Goal: Task Accomplishment & Management: Manage account settings

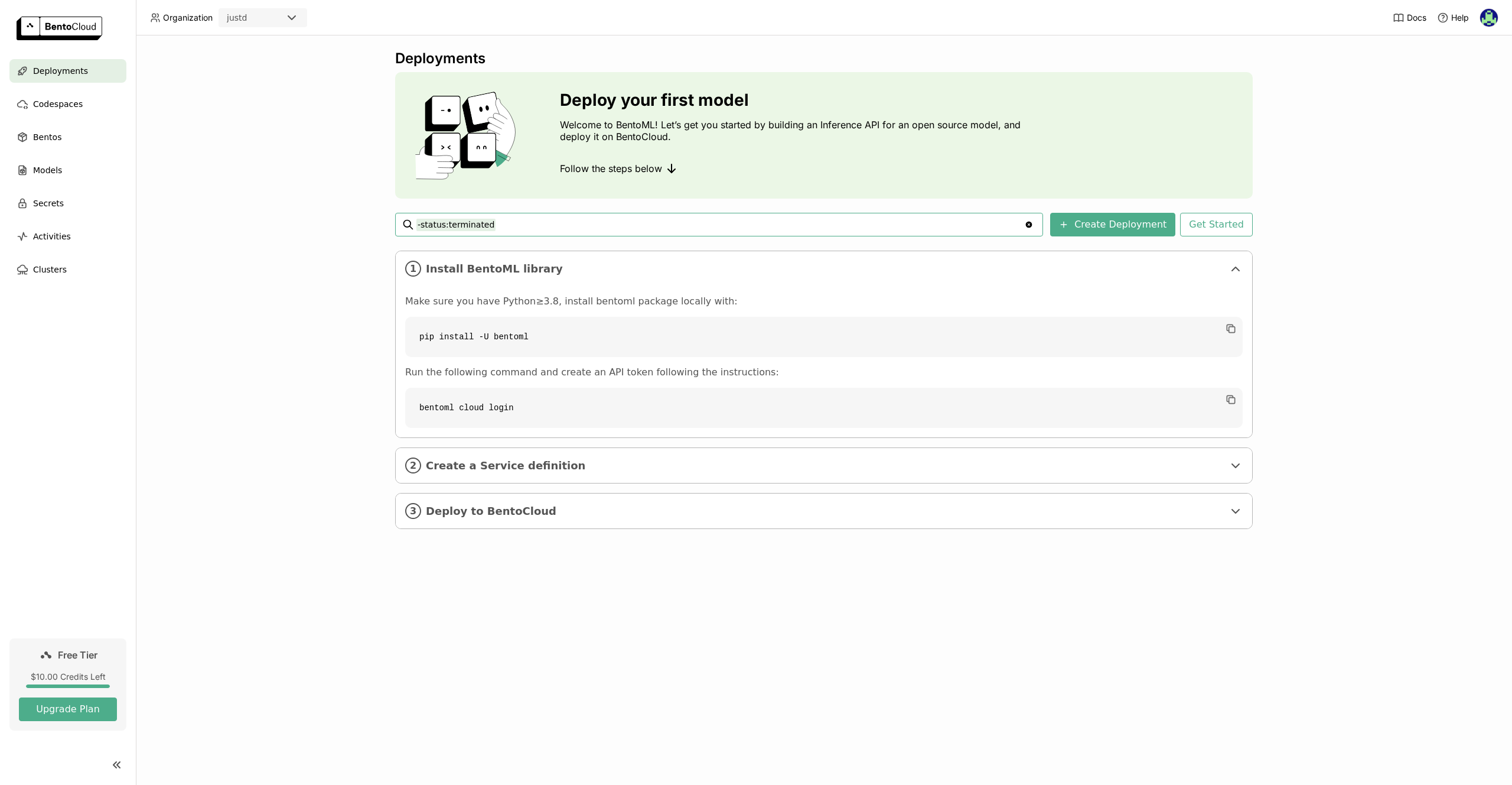
click at [618, 233] on input "-status:terminated" at bounding box center [720, 225] width 607 height 19
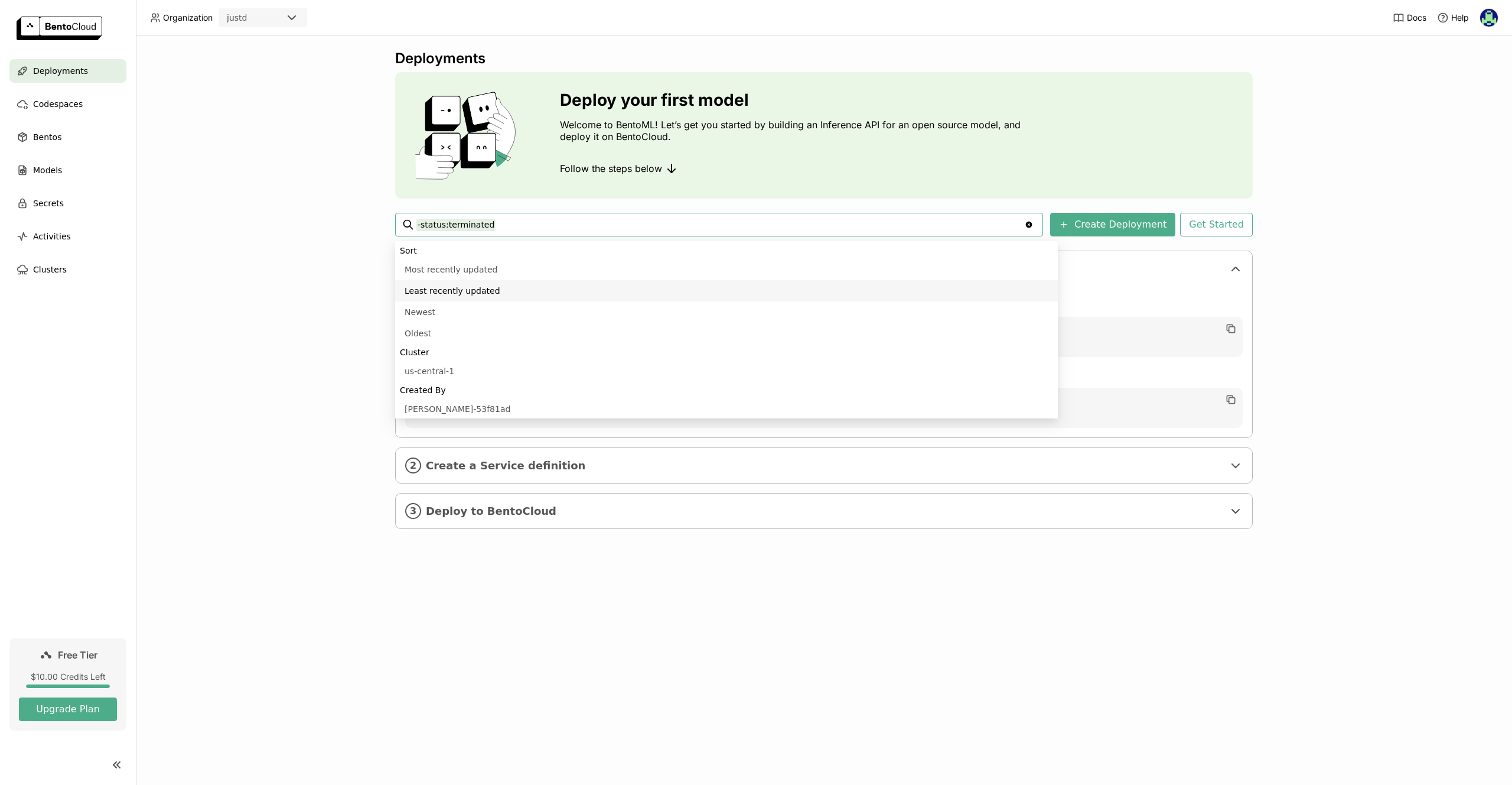
scroll to position [416, 0]
click at [338, 321] on div "Deployments Deploy your first model Welcome to BentoML! Let’s get you started b…" at bounding box center [824, 410] width 1376 height 750
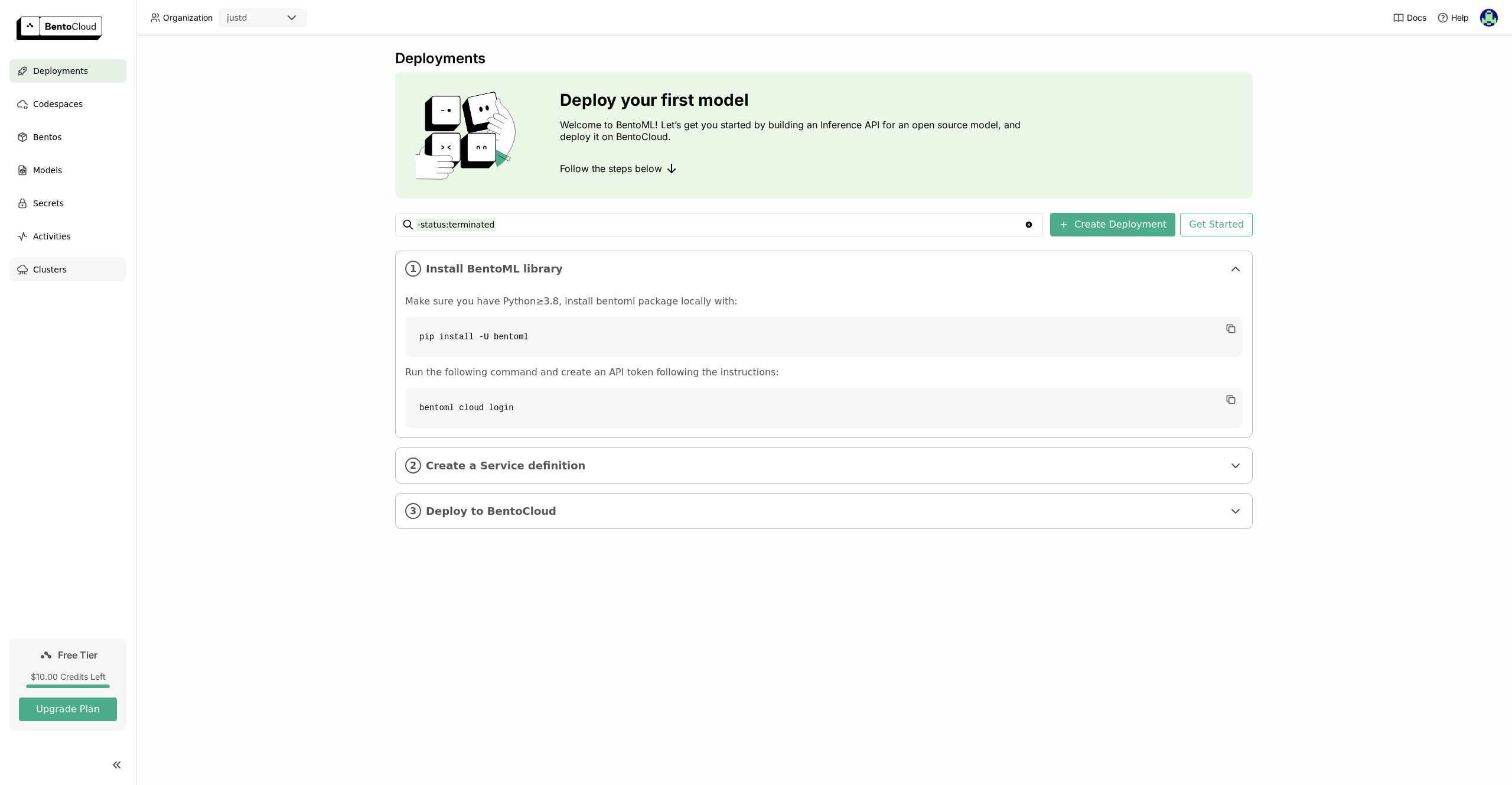
click at [48, 273] on span "Clusters" at bounding box center [50, 269] width 33 height 14
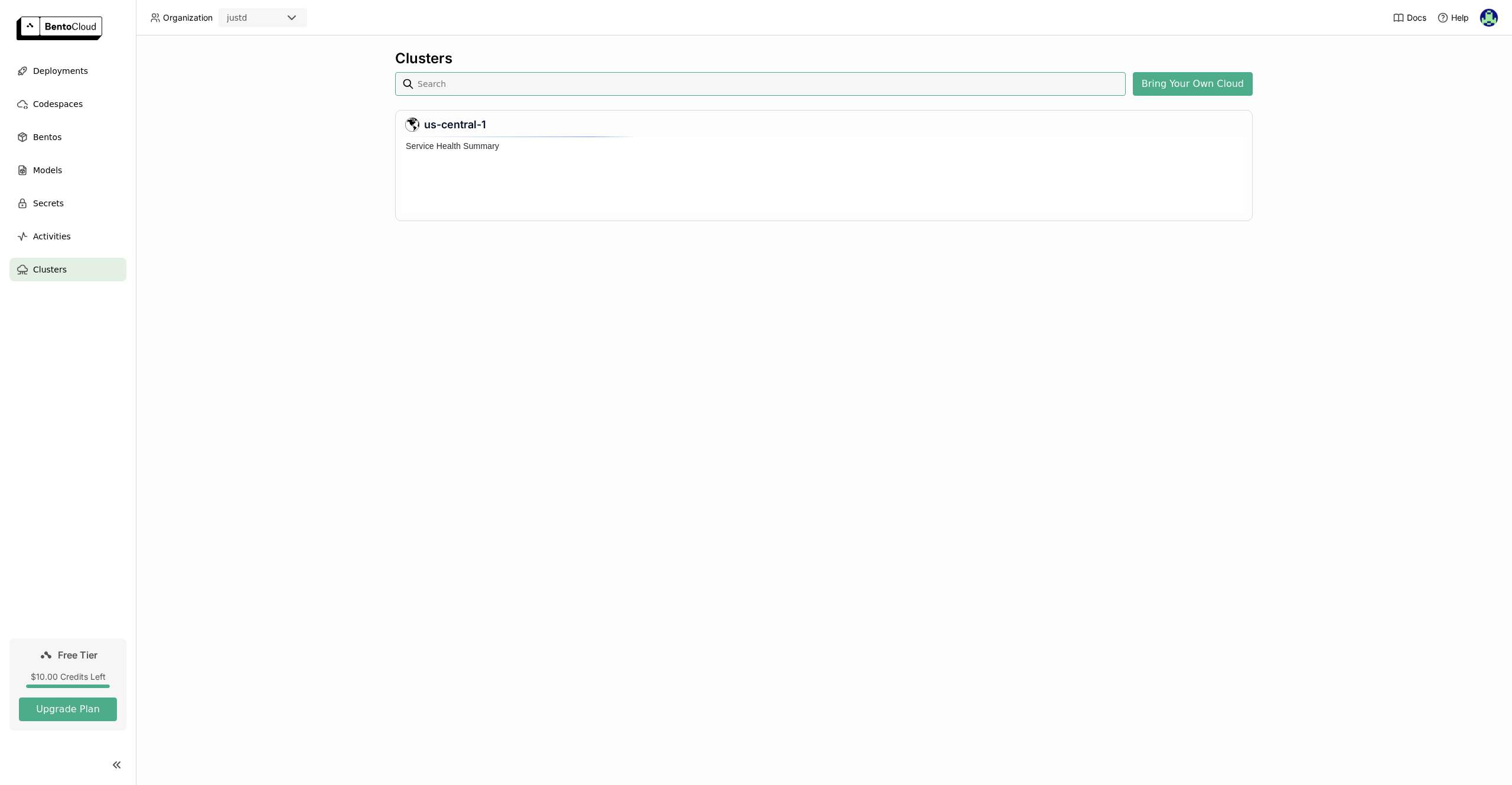
scroll to position [72, 841]
click at [86, 231] on div "Activities" at bounding box center [68, 236] width 117 height 24
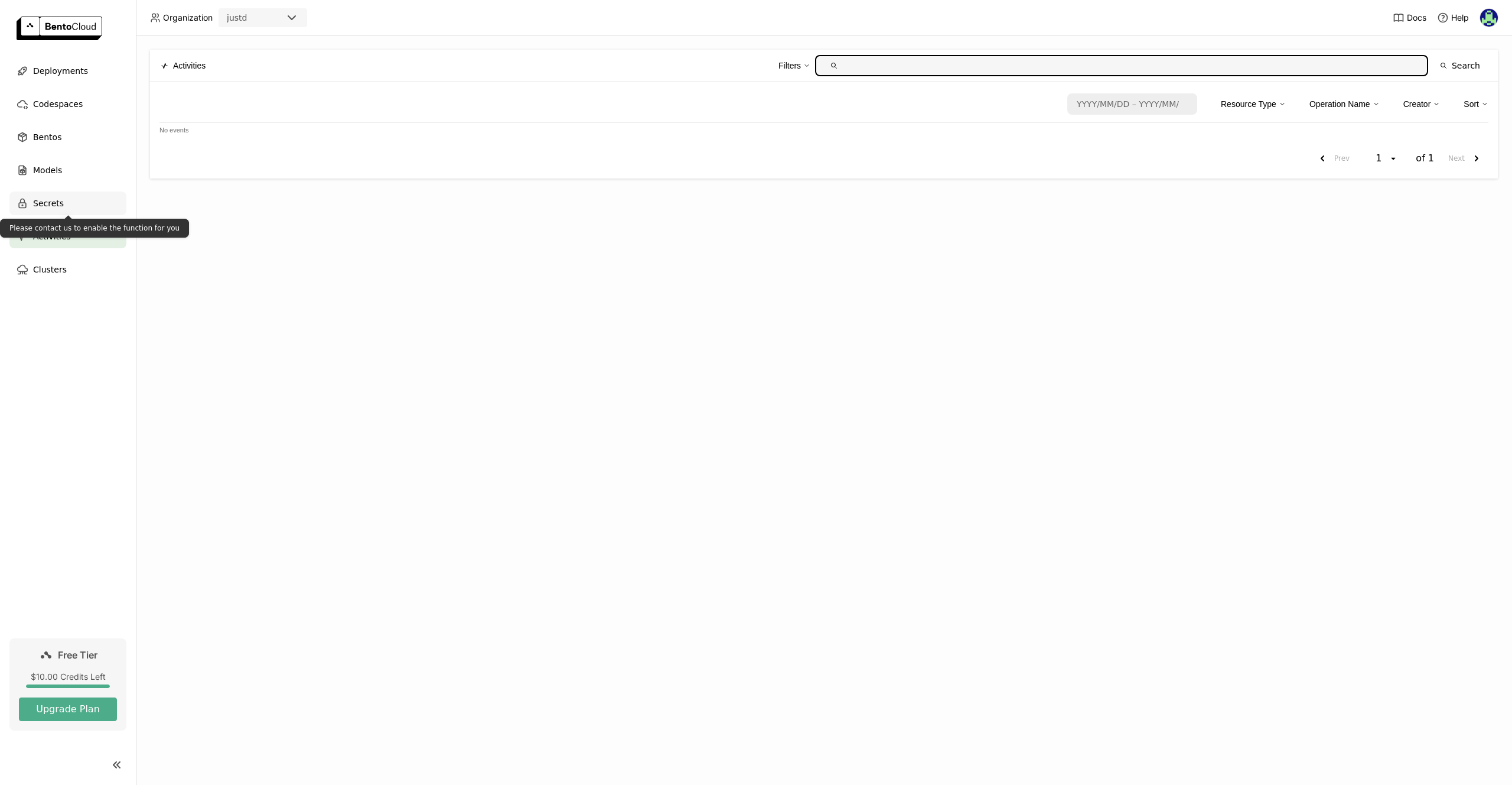
click at [46, 207] on span "Secrets" at bounding box center [49, 203] width 30 height 14
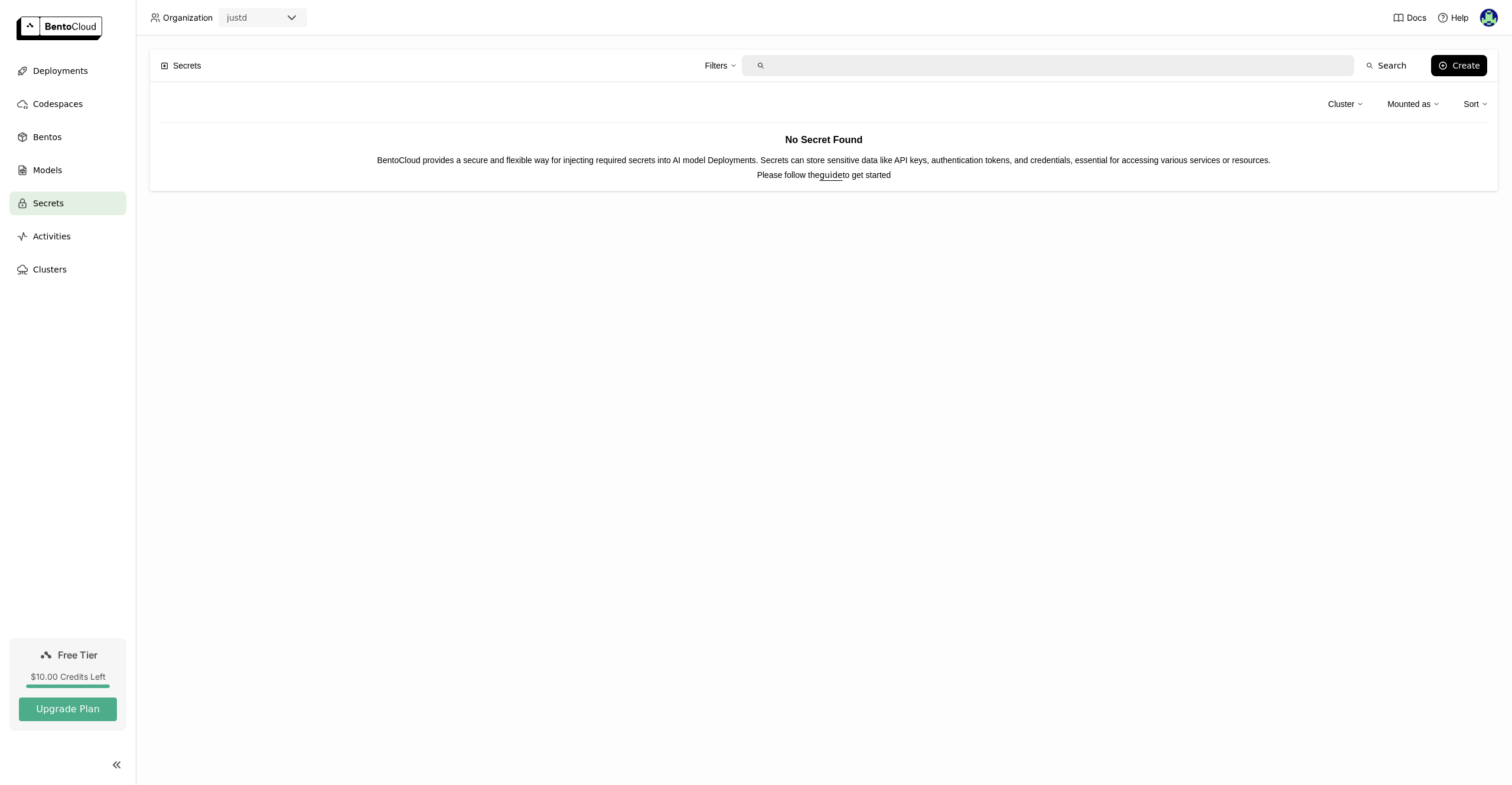
click at [63, 155] on ul "Deployments Codespaces Bentos Models Secrets Activities Clusters" at bounding box center [68, 170] width 136 height 222
click at [60, 170] on span "Models" at bounding box center [48, 170] width 29 height 14
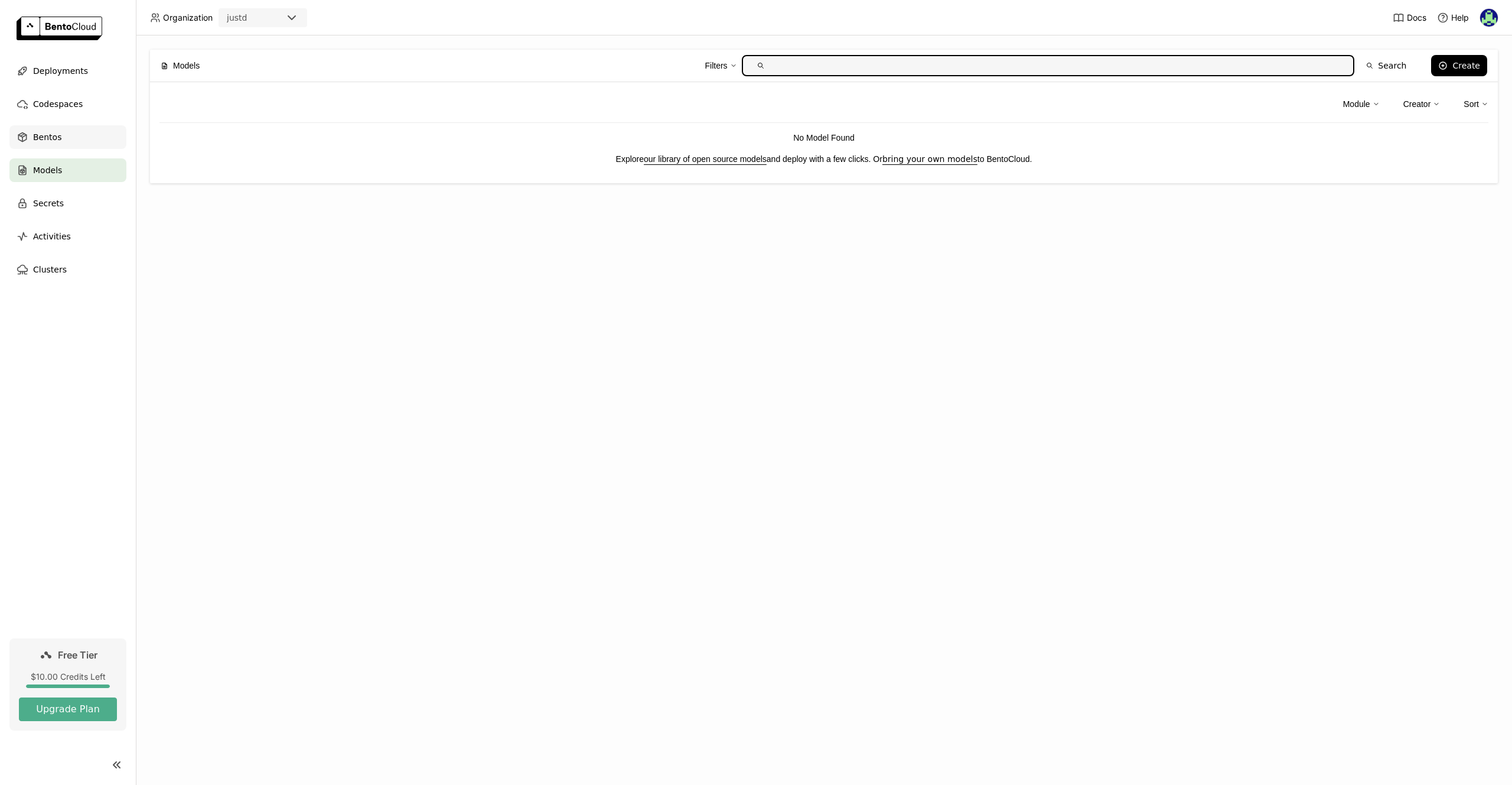
click at [52, 134] on span "Bentos" at bounding box center [48, 136] width 29 height 14
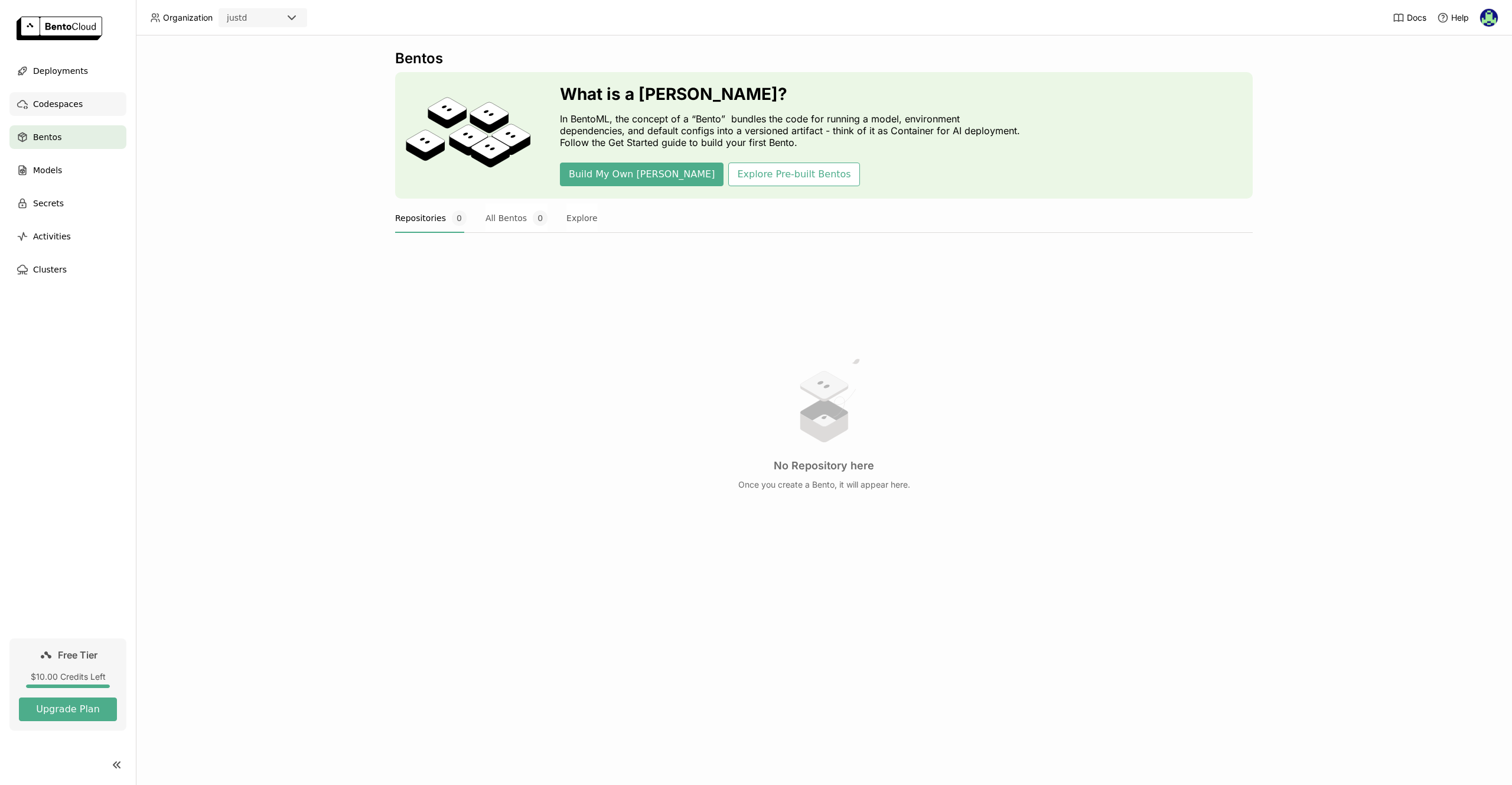
click at [81, 111] on div "Codespaces" at bounding box center [68, 104] width 117 height 24
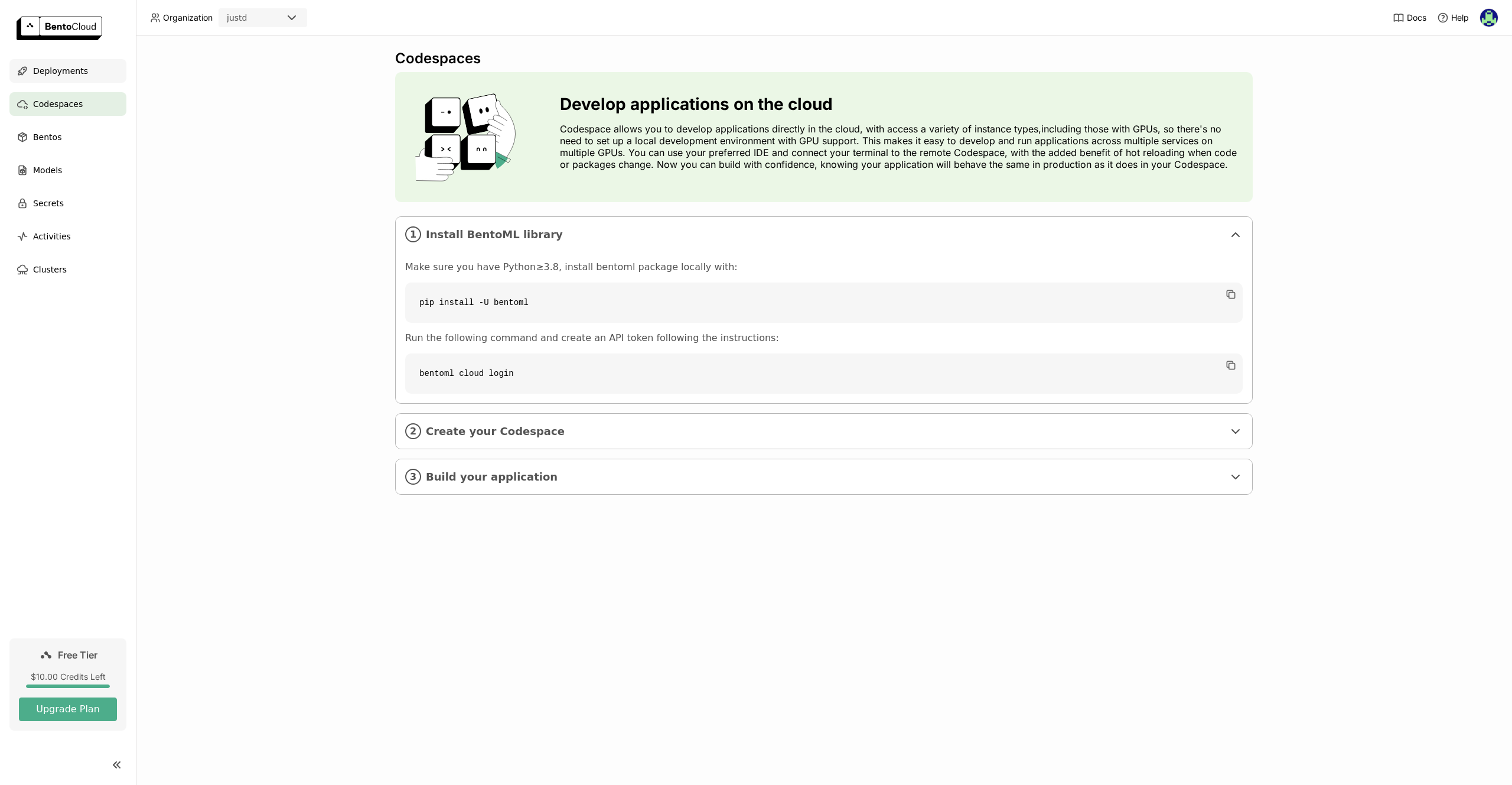
click at [65, 82] on div "Deployments" at bounding box center [68, 70] width 117 height 24
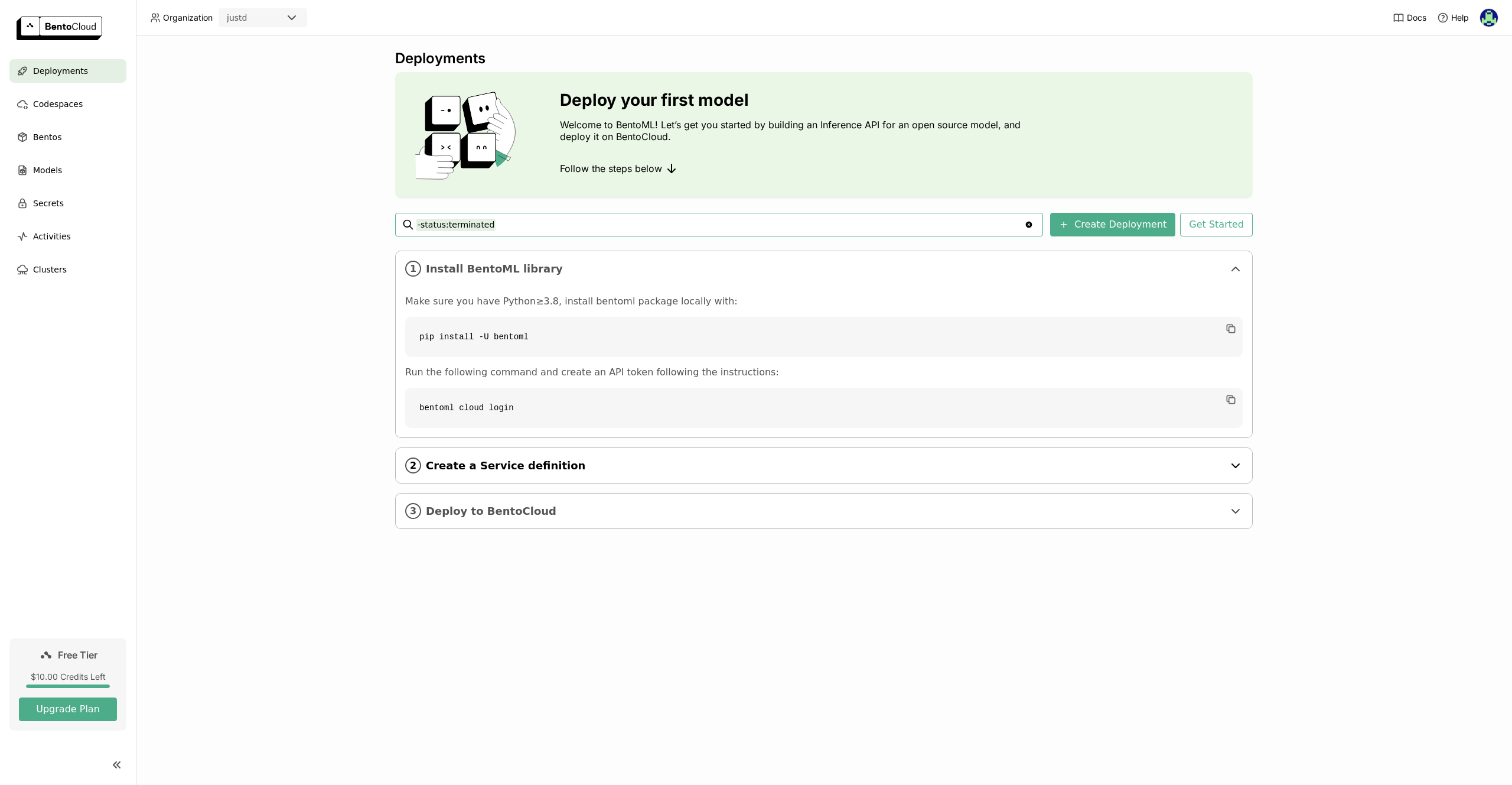
click at [563, 470] on span "Create a Service definition" at bounding box center [825, 466] width 798 height 13
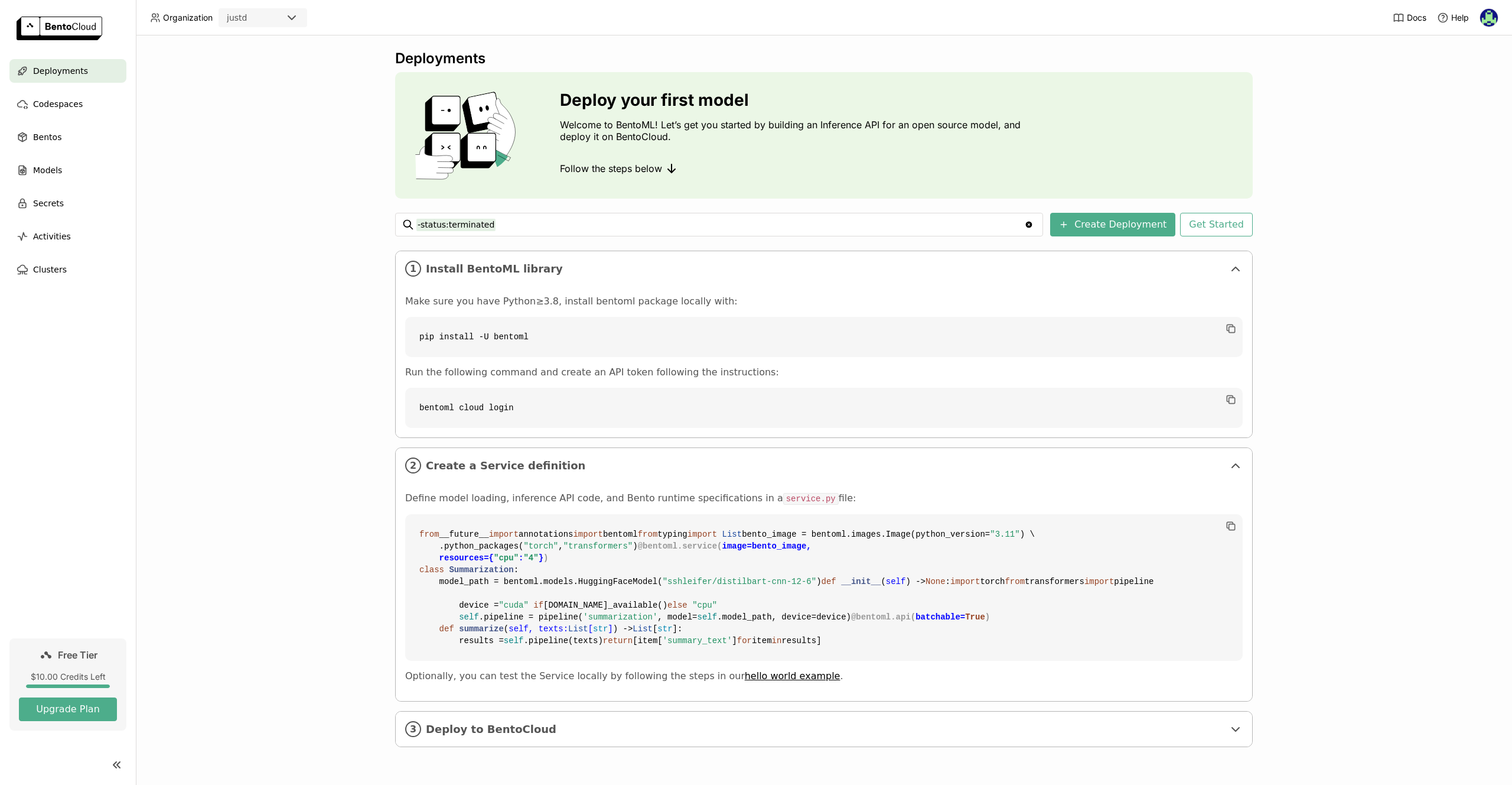
scroll to position [207, 0]
click at [554, 728] on div "3 Deploy to BentoCloud" at bounding box center [824, 729] width 856 height 35
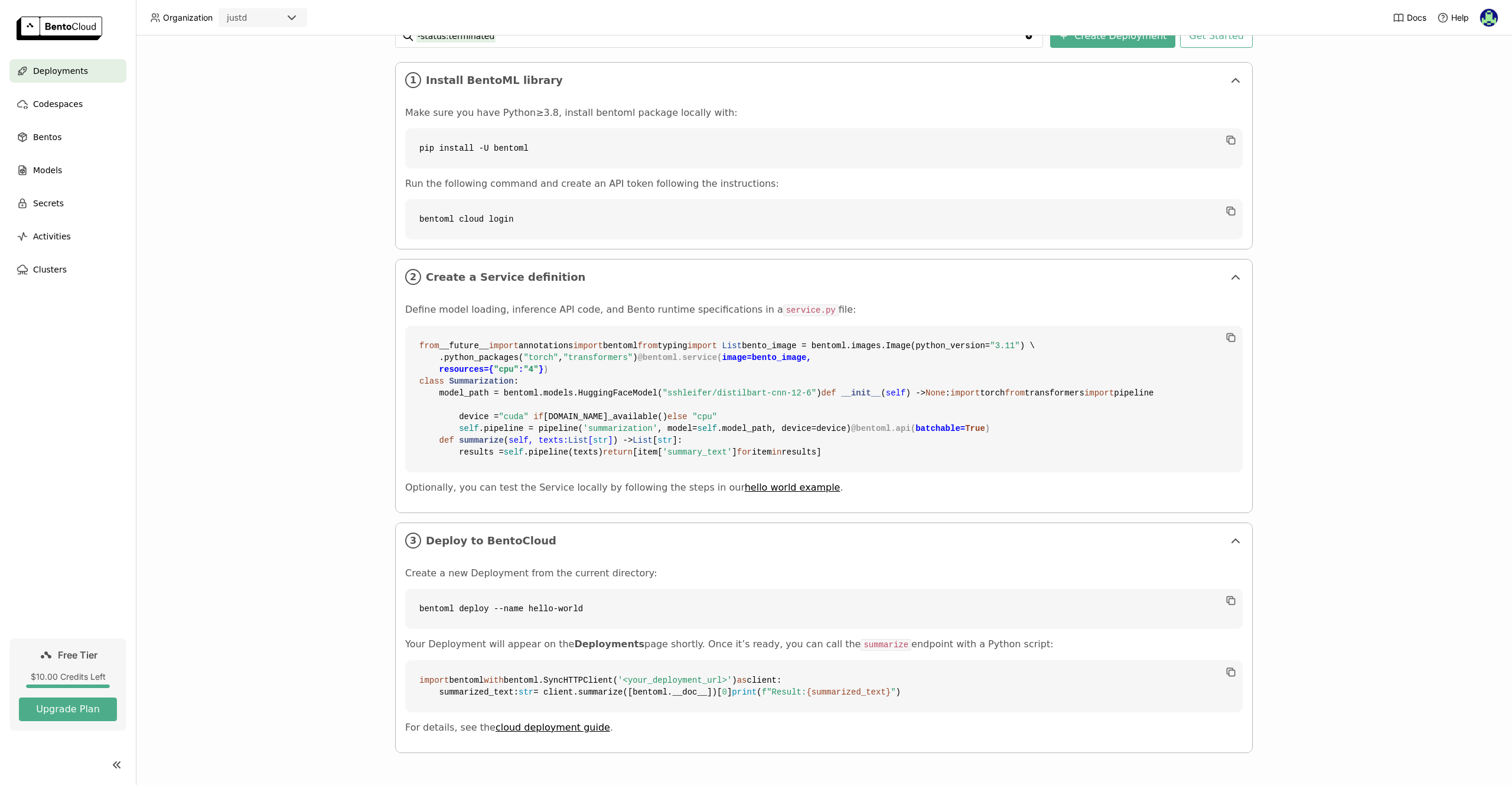
scroll to position [0, 0]
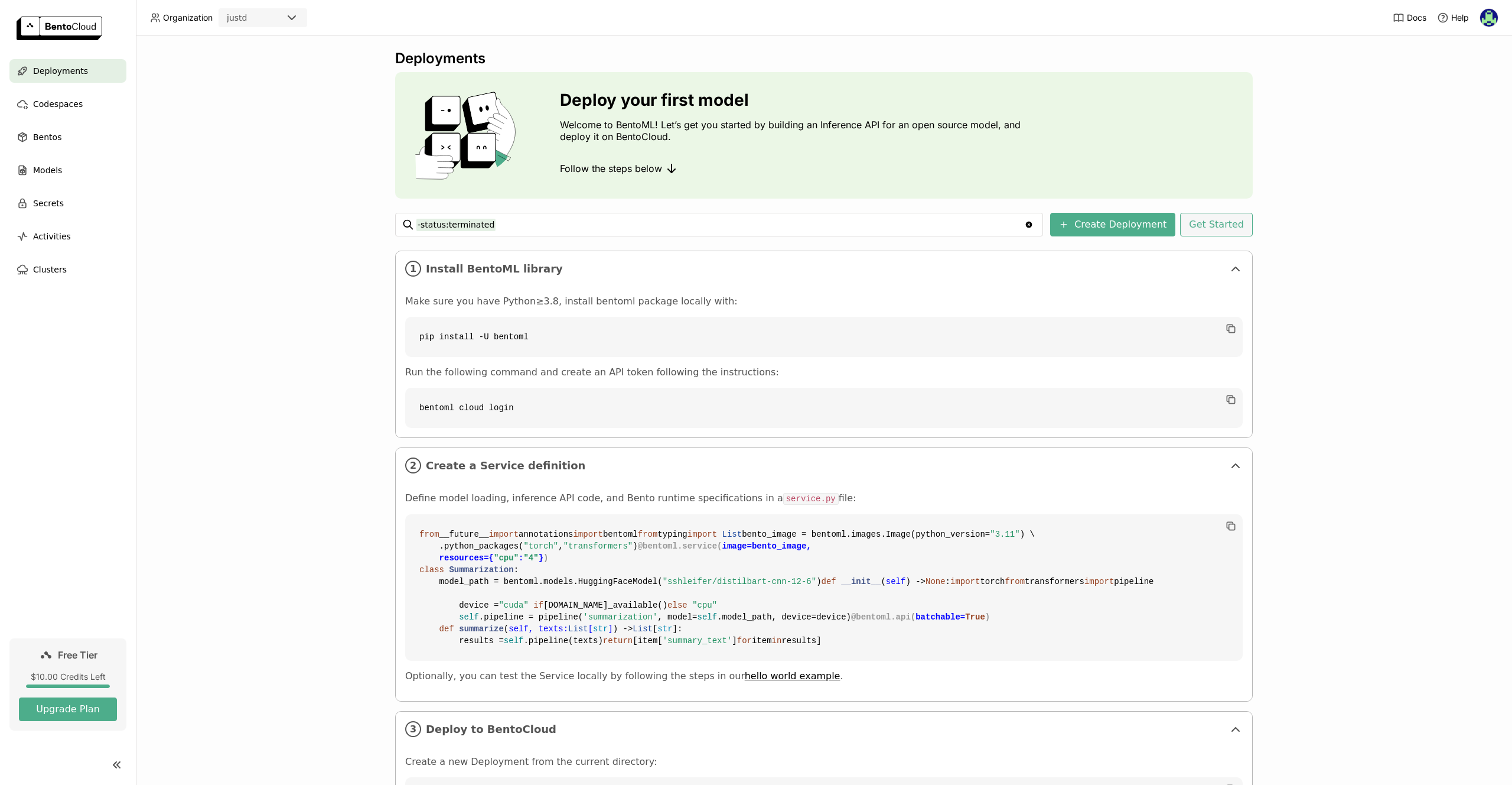
click at [1220, 224] on button "Get Started" at bounding box center [1216, 224] width 72 height 24
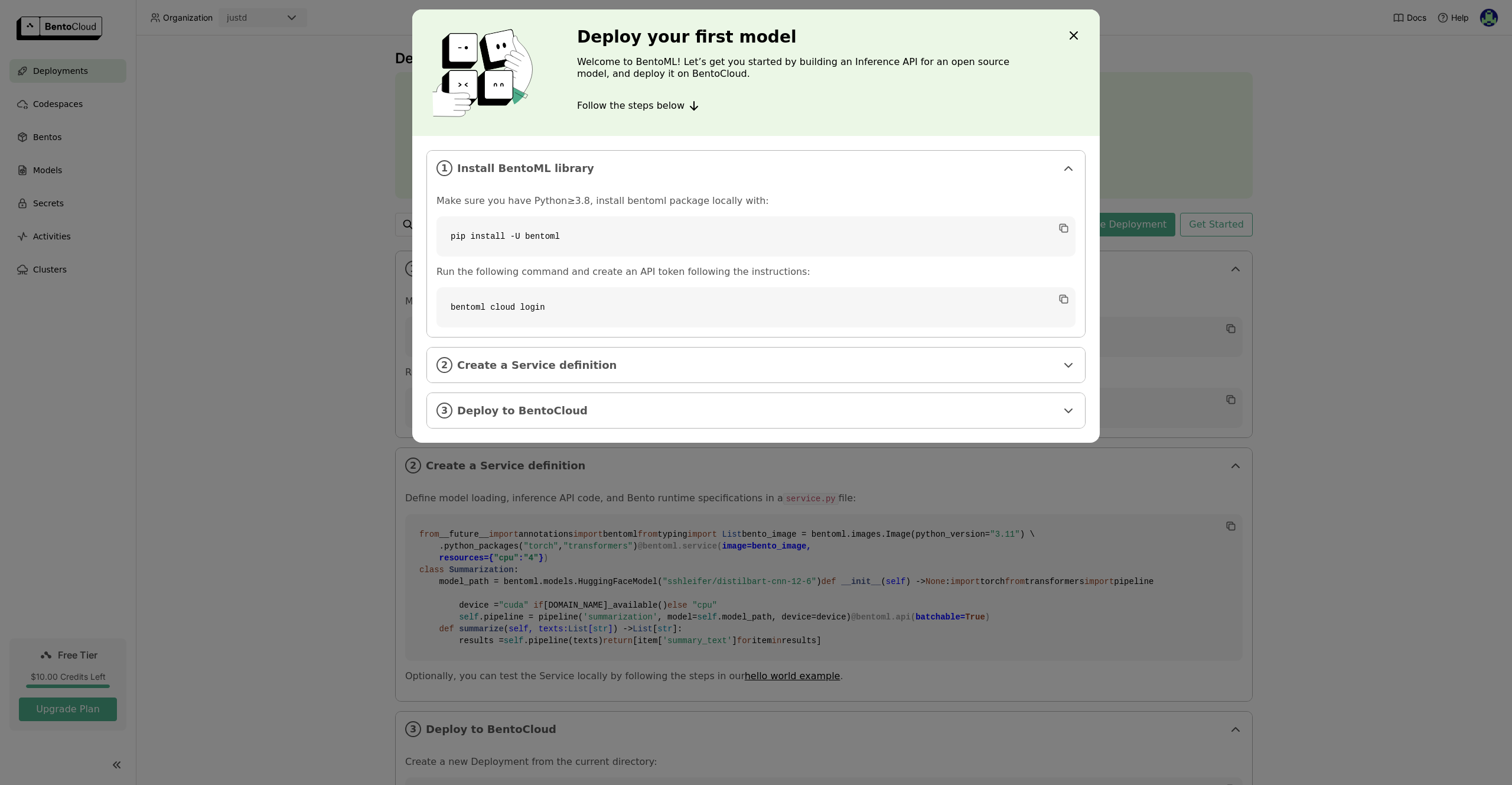
click at [1079, 34] on icon "Close" at bounding box center [1073, 35] width 14 height 14
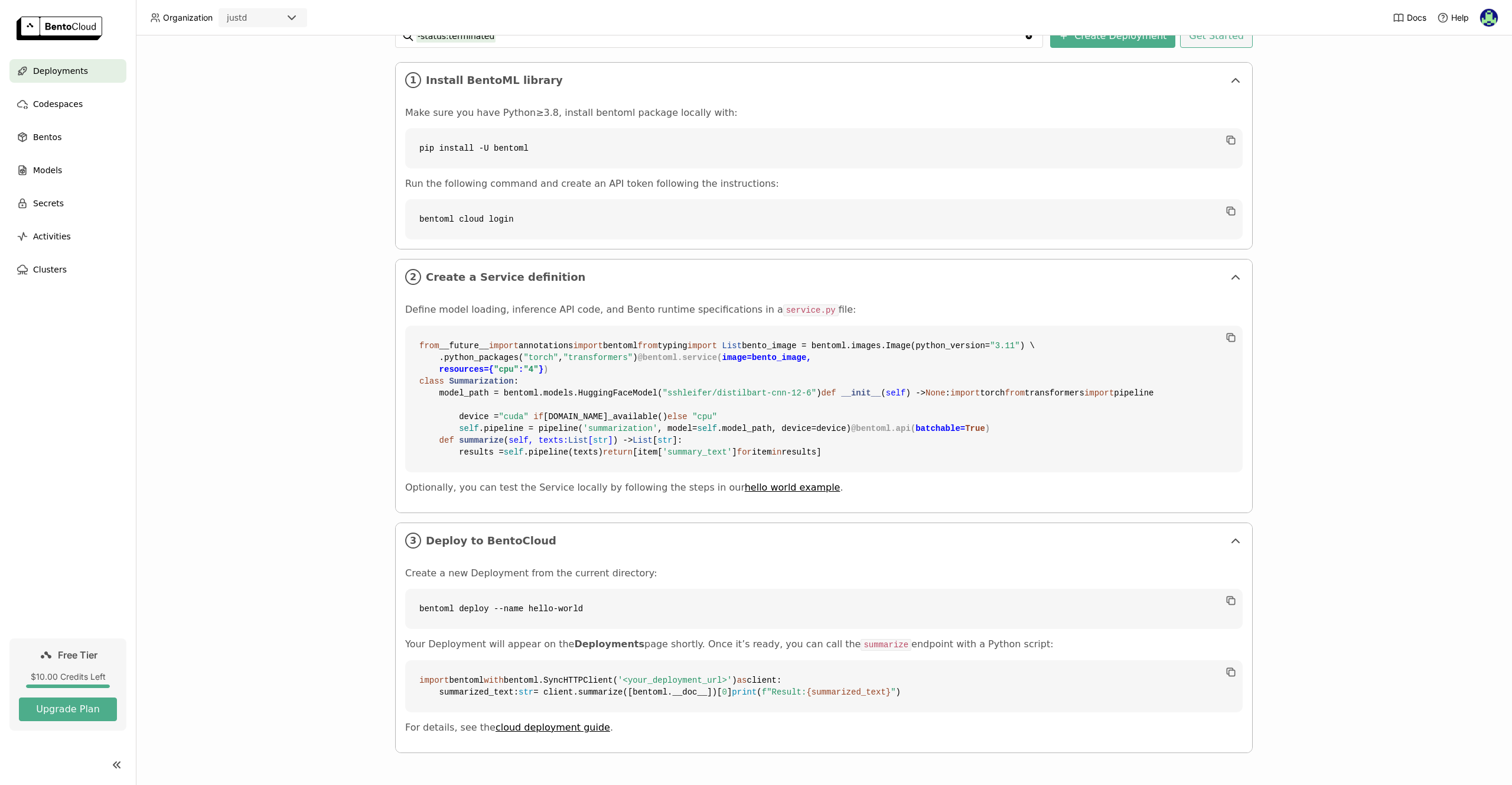
scroll to position [426, 0]
click at [427, 589] on code "bentoml deploy --name hello-world" at bounding box center [825, 609] width 838 height 40
drag, startPoint x: 427, startPoint y: 577, endPoint x: 564, endPoint y: 577, distance: 137.0
click at [564, 589] on code "bentoml deploy --name hello-world" at bounding box center [825, 609] width 838 height 40
click at [452, 589] on code "bentoml deploy --name hello-world" at bounding box center [825, 609] width 838 height 40
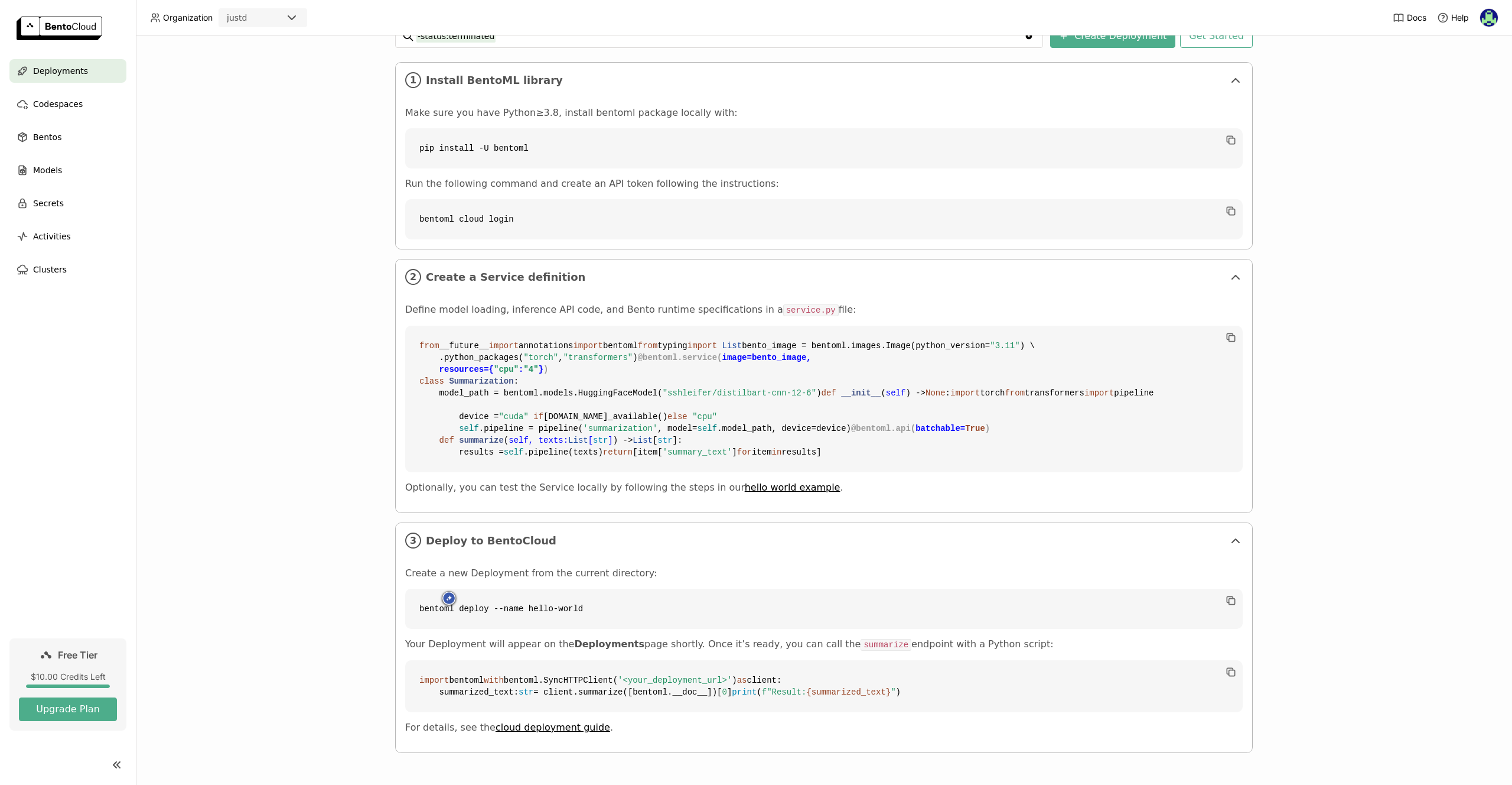
drag, startPoint x: 440, startPoint y: 585, endPoint x: 508, endPoint y: 591, distance: 68.3
click at [443, 589] on code "bentoml deploy --name hello-world" at bounding box center [825, 609] width 838 height 40
click at [552, 731] on link "cloud deployment guide" at bounding box center [552, 727] width 114 height 11
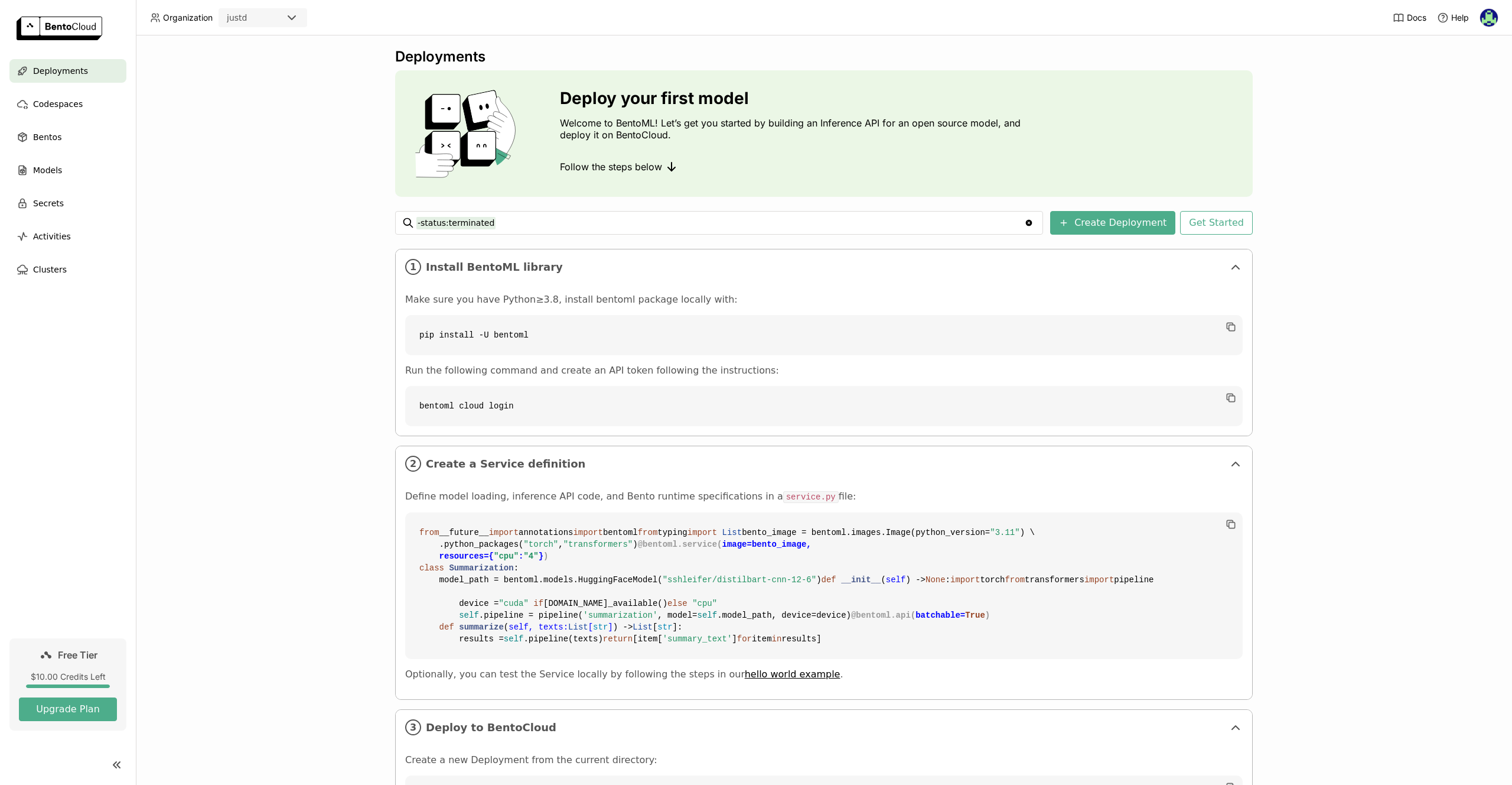
scroll to position [0, 0]
click at [288, 10] on icon at bounding box center [291, 17] width 14 height 14
click at [218, 264] on div "Deployments Deploy your first model Welcome to BentoML! Let’s get you started b…" at bounding box center [824, 410] width 1376 height 750
click at [1488, 16] on img at bounding box center [1489, 17] width 18 height 18
click at [1466, 59] on span "Billing" at bounding box center [1460, 62] width 22 height 10
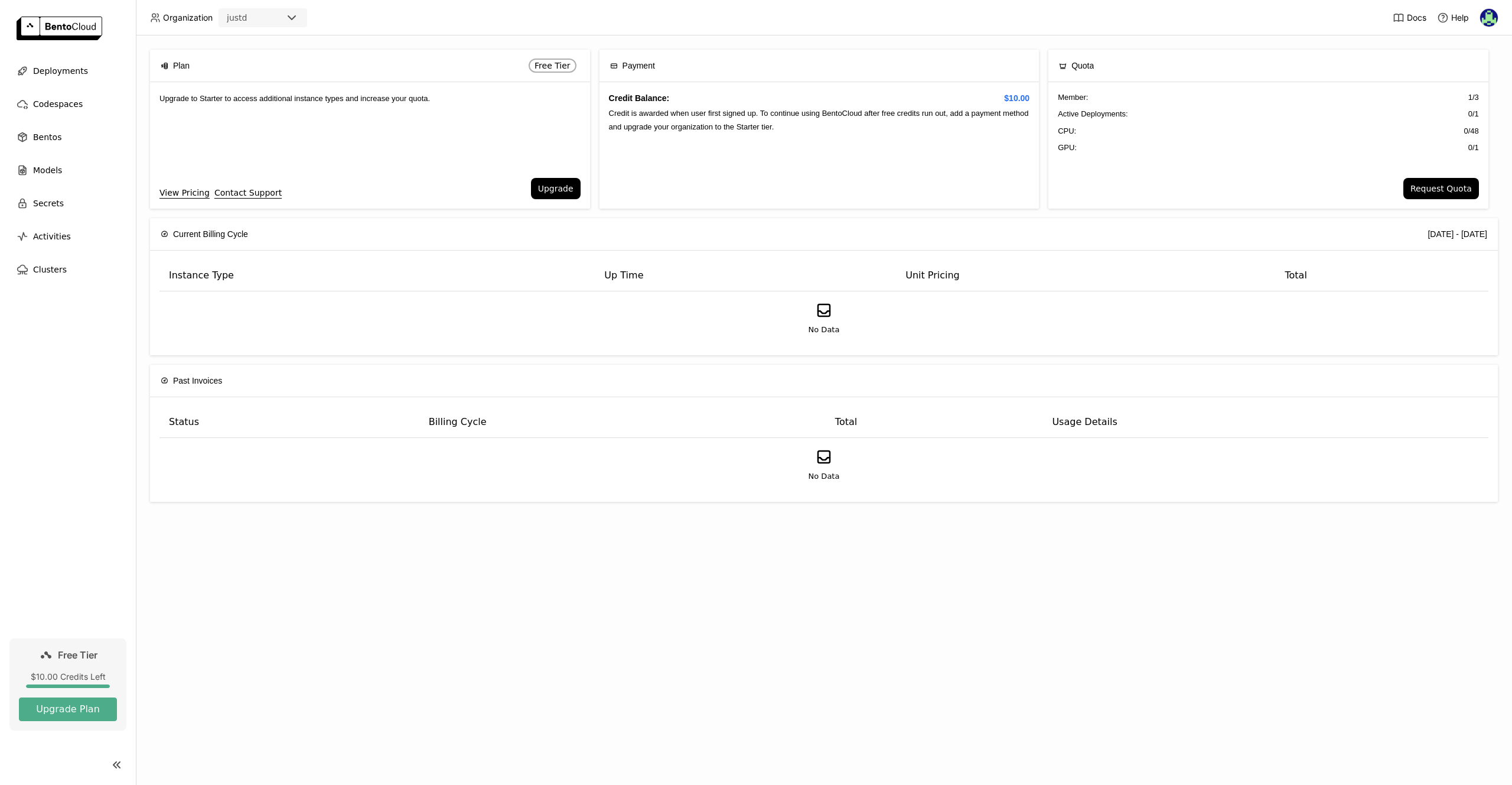
click at [1165, 167] on div "Member : 1 / 3 Active Deployments : 0 / 1 CPU: 0 / 48 GPU: 0 / 1" at bounding box center [1268, 130] width 440 height 95
click at [1072, 151] on span "GPU:" at bounding box center [1067, 148] width 19 height 11
click at [780, 130] on span "Credit is awarded when user first signed up. To continue using BentoCloud after…" at bounding box center [819, 119] width 420 height 22
click at [369, 145] on div "Upgrade to Starter to access additional instance types and increase your quota." at bounding box center [370, 130] width 440 height 95
click at [544, 185] on button "Upgrade" at bounding box center [556, 189] width 50 height 21
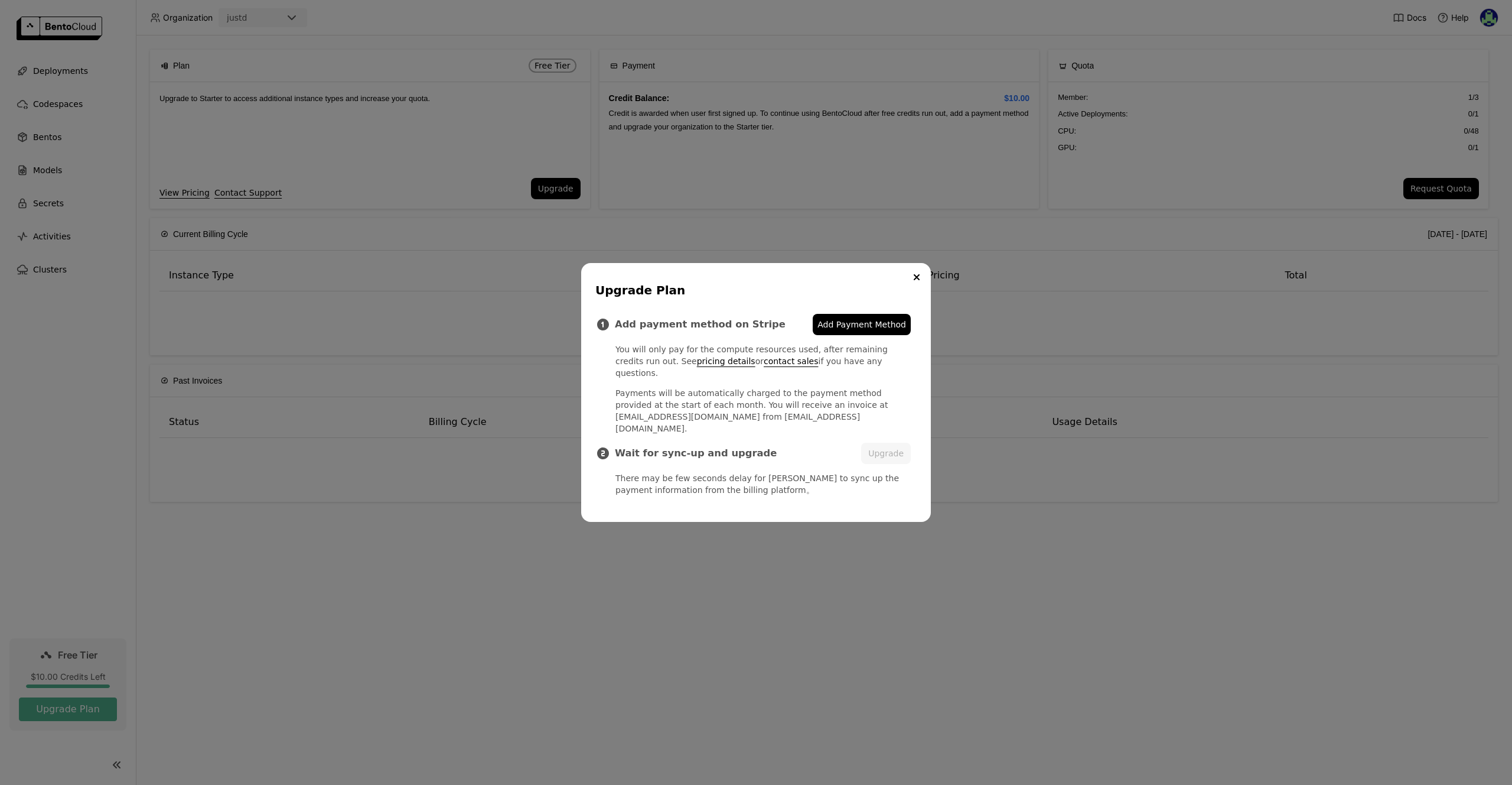
click at [482, 115] on div "Upgrade Plan Add payment method on Stripe Add Payment Method You will only pay …" at bounding box center [756, 392] width 1512 height 785
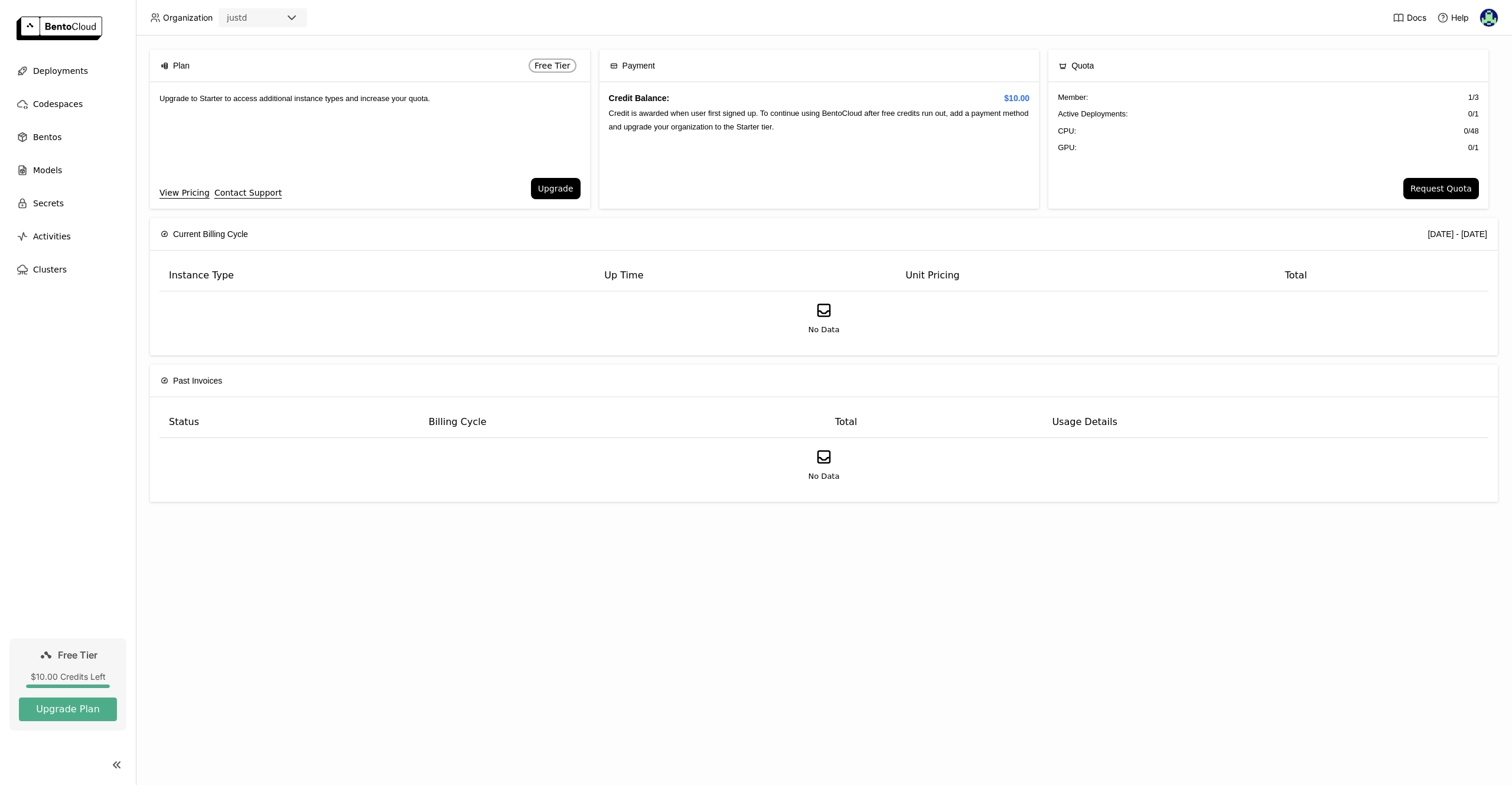
click at [1475, 134] on span "0 / 48" at bounding box center [1471, 131] width 15 height 11
click at [1444, 132] on div "CPU: 0 / 48" at bounding box center [1268, 131] width 421 height 11
drag, startPoint x: 1469, startPoint y: 143, endPoint x: 1484, endPoint y: 143, distance: 15.0
click at [1484, 143] on div "Member : 1 / 3 Active Deployments : 0 / 1 CPU: 0 / 48 GPU: 0 / 1" at bounding box center [1268, 130] width 440 height 95
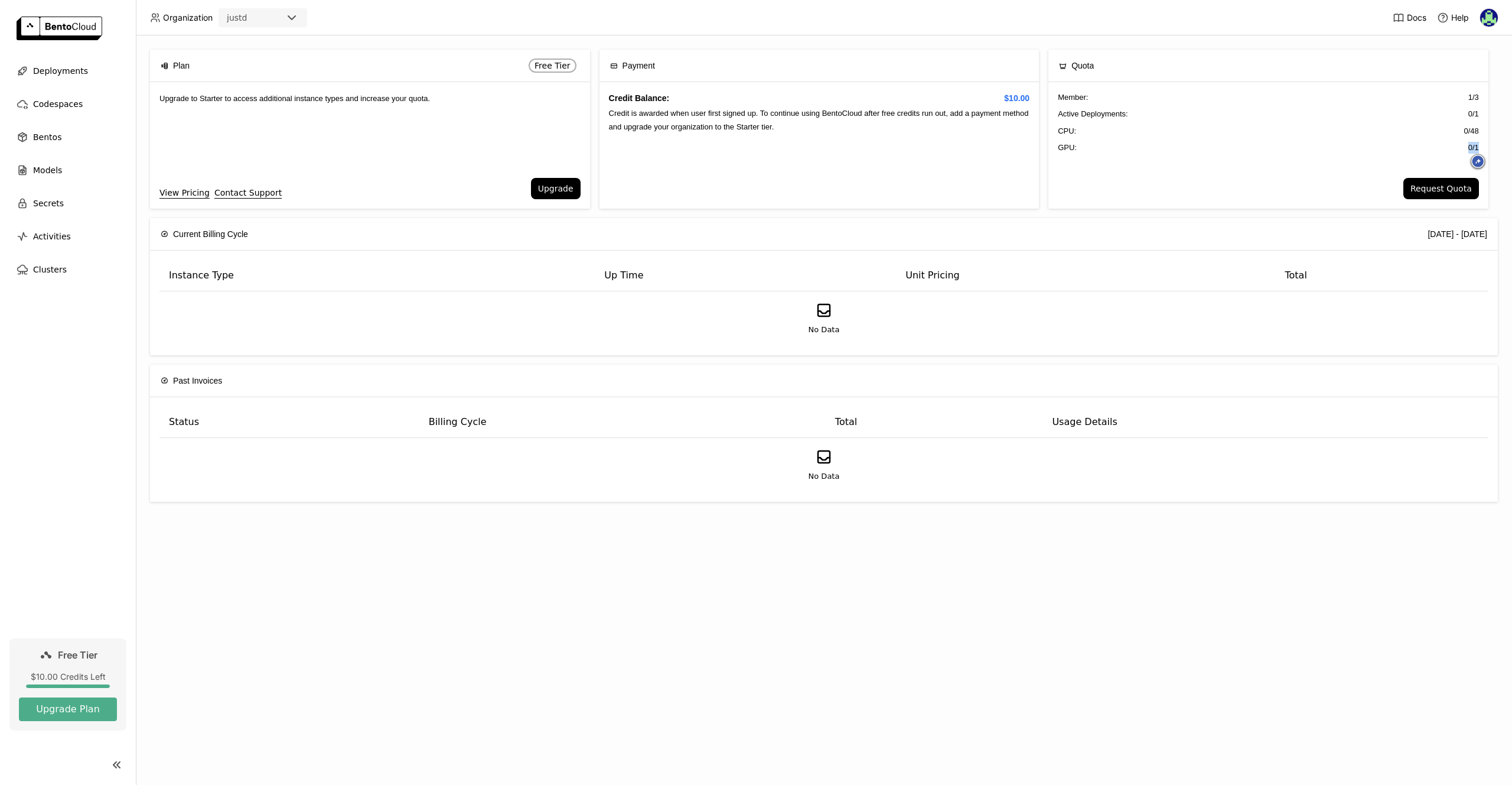
click at [1443, 140] on div "Member : 1 / 3 Active Deployments : 0 / 1 CPU: 0 / 48 GPU: 0 / 1" at bounding box center [1268, 130] width 440 height 95
drag, startPoint x: 1468, startPoint y: 115, endPoint x: 1477, endPoint y: 114, distance: 9.1
click at [1477, 114] on span "0 / 1" at bounding box center [1473, 114] width 10 height 11
click at [1423, 121] on div "Member : 1 / 3 Active Deployments : 0 / 1 CPU: 0 / 48 GPU: 0 / 1" at bounding box center [1268, 130] width 440 height 95
click at [1488, 19] on img at bounding box center [1489, 17] width 18 height 18
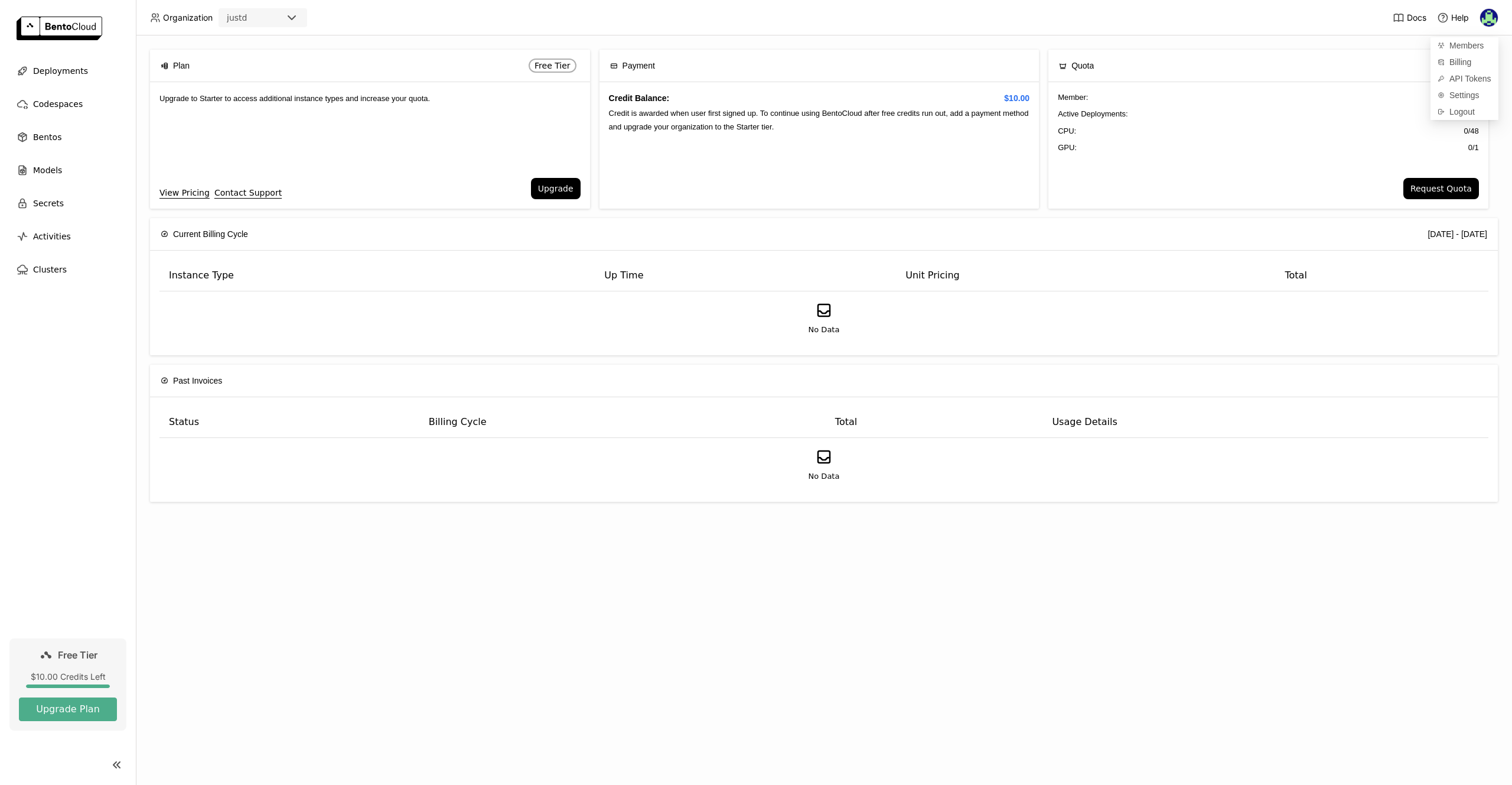
click at [1364, 107] on div "Member : 1 / 3 Active Deployments : 0 / 1 CPU: 0 / 48 GPU: 0 / 1" at bounding box center [1268, 130] width 440 height 95
click at [1467, 133] on span "0 / 48" at bounding box center [1471, 131] width 15 height 11
click at [189, 192] on link "View Pricing" at bounding box center [184, 192] width 50 height 13
